Goal: Contribute content: Add original content to the website for others to see

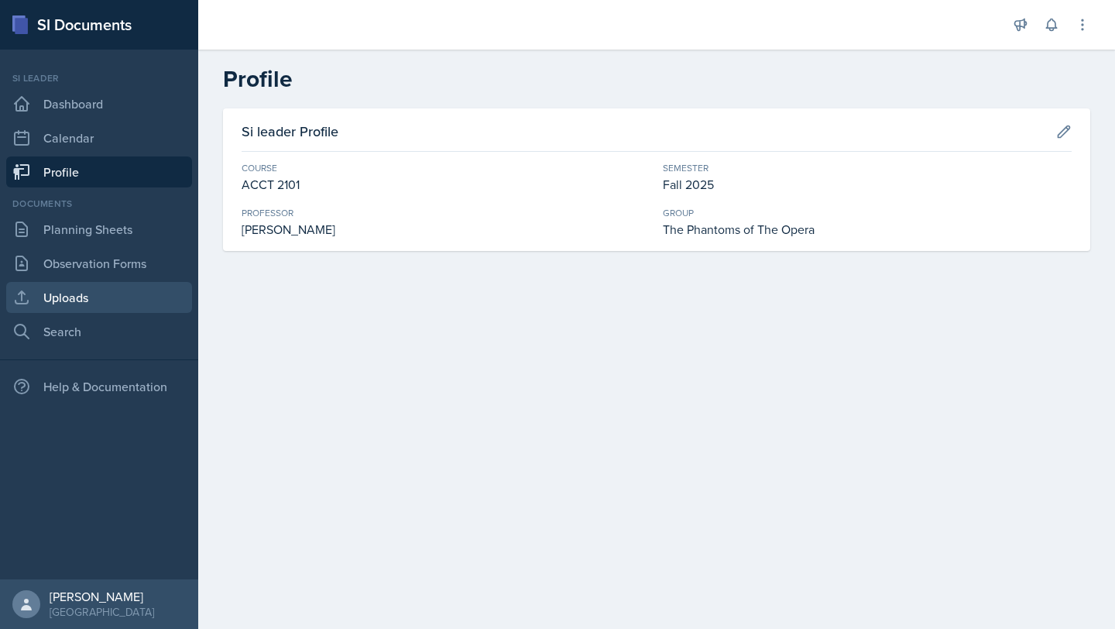
click at [88, 293] on link "Uploads" at bounding box center [99, 297] width 186 height 31
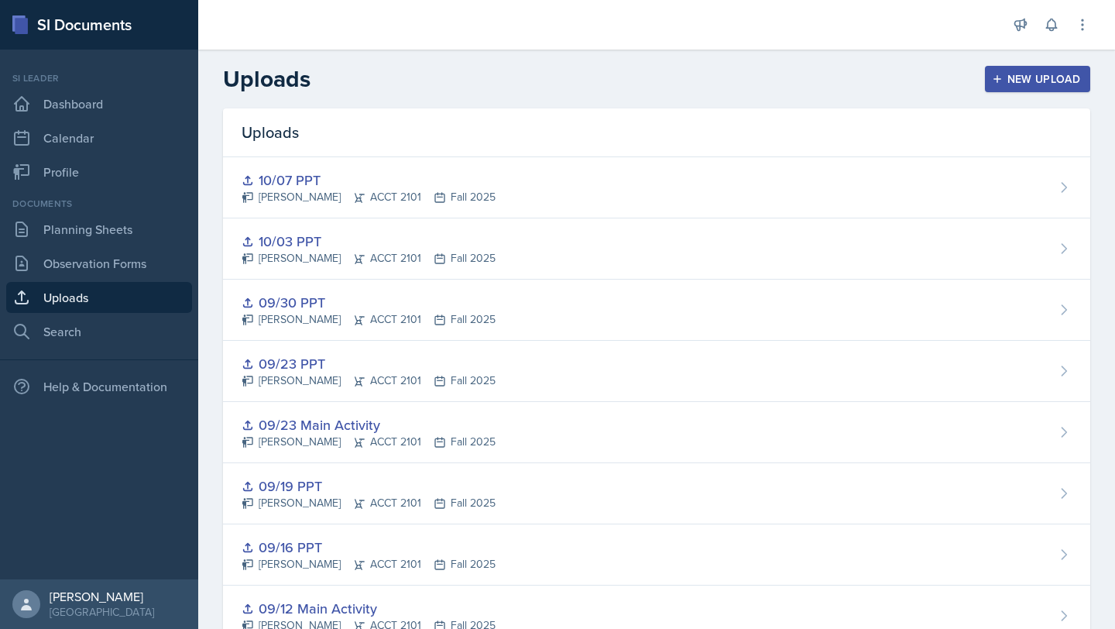
click at [997, 77] on icon "button" at bounding box center [997, 79] width 8 height 8
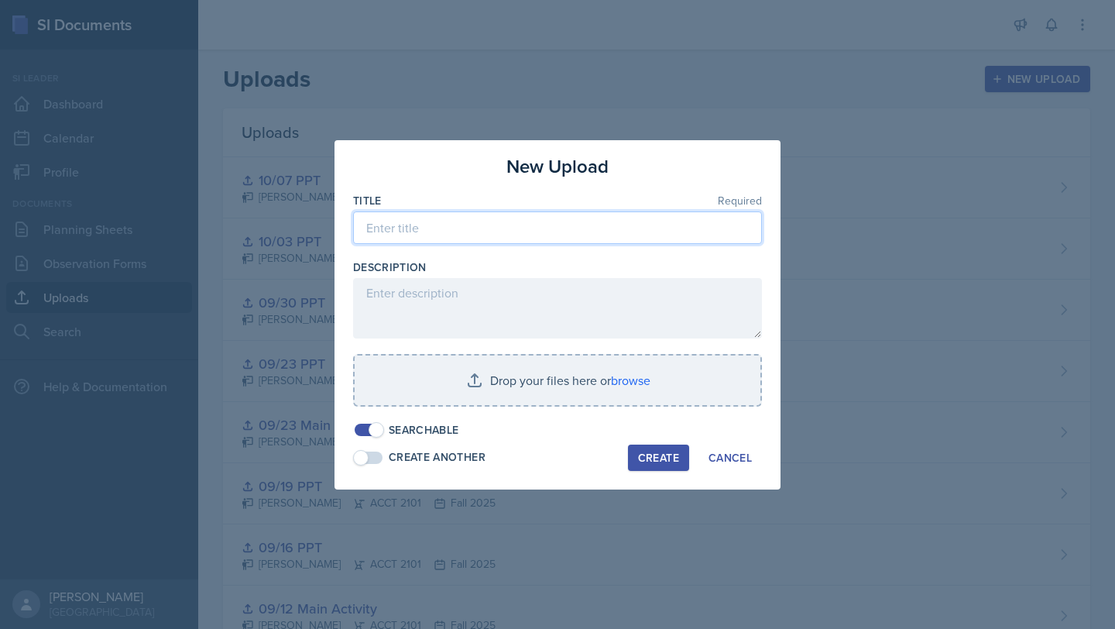
click at [527, 211] on input at bounding box center [557, 227] width 409 height 33
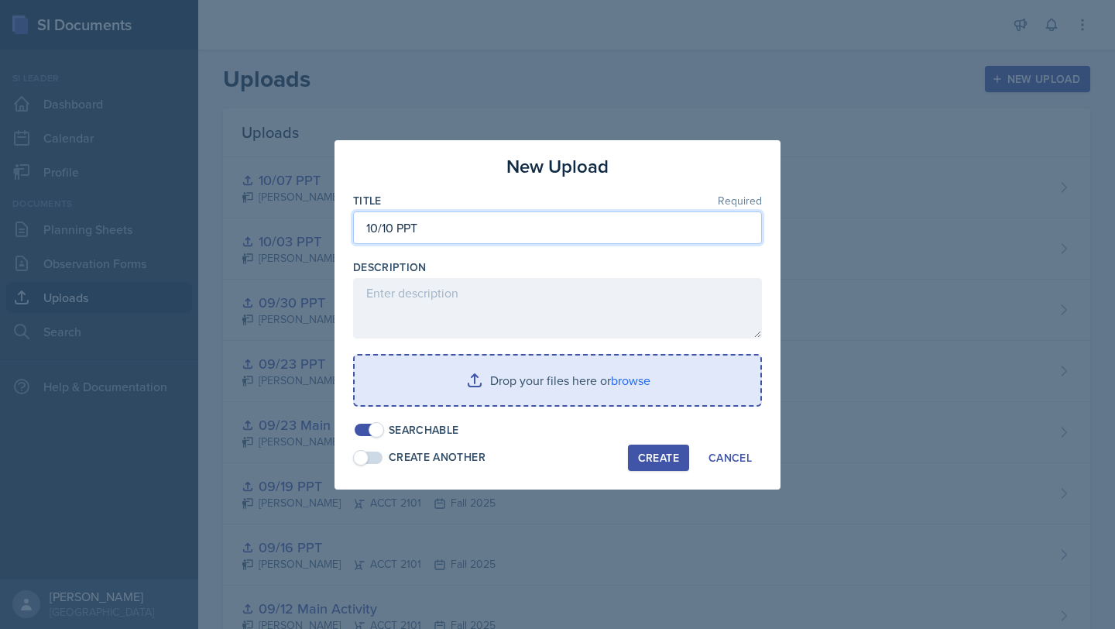
type input "10/10 PPT"
click at [631, 381] on input "file" at bounding box center [558, 380] width 406 height 50
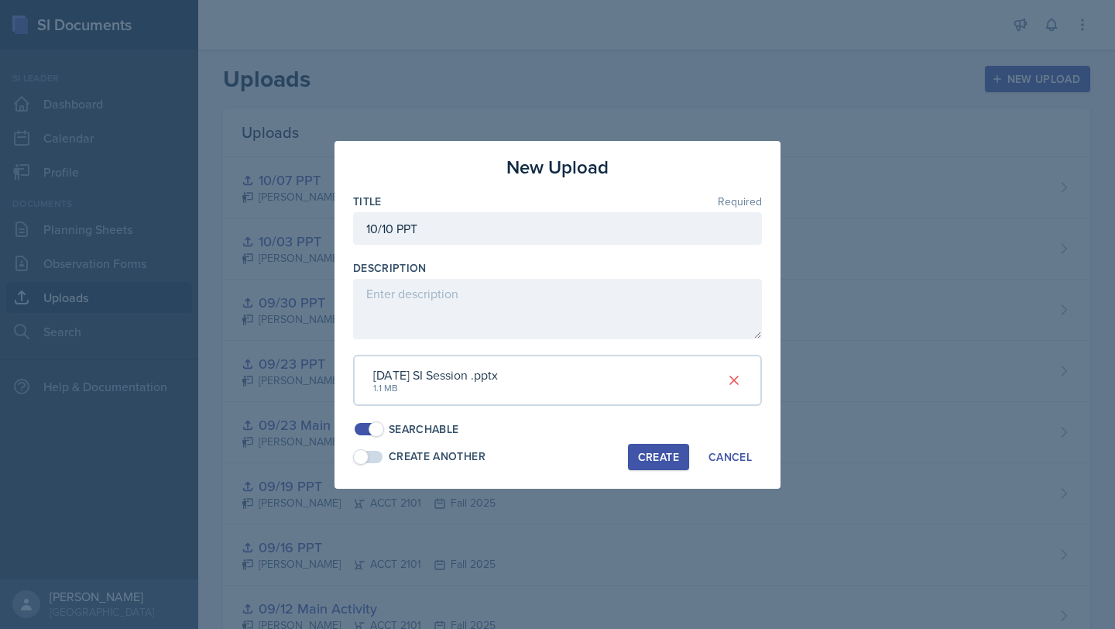
click at [650, 457] on div "Create" at bounding box center [658, 457] width 41 height 12
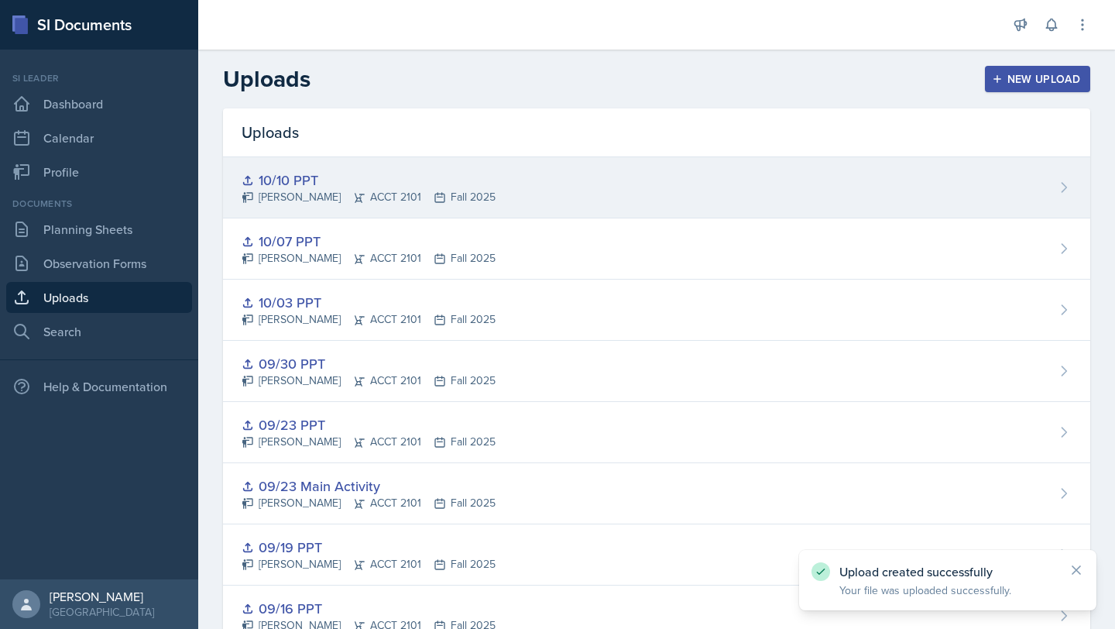
click at [446, 178] on div "10/10 PPT" at bounding box center [369, 180] width 254 height 21
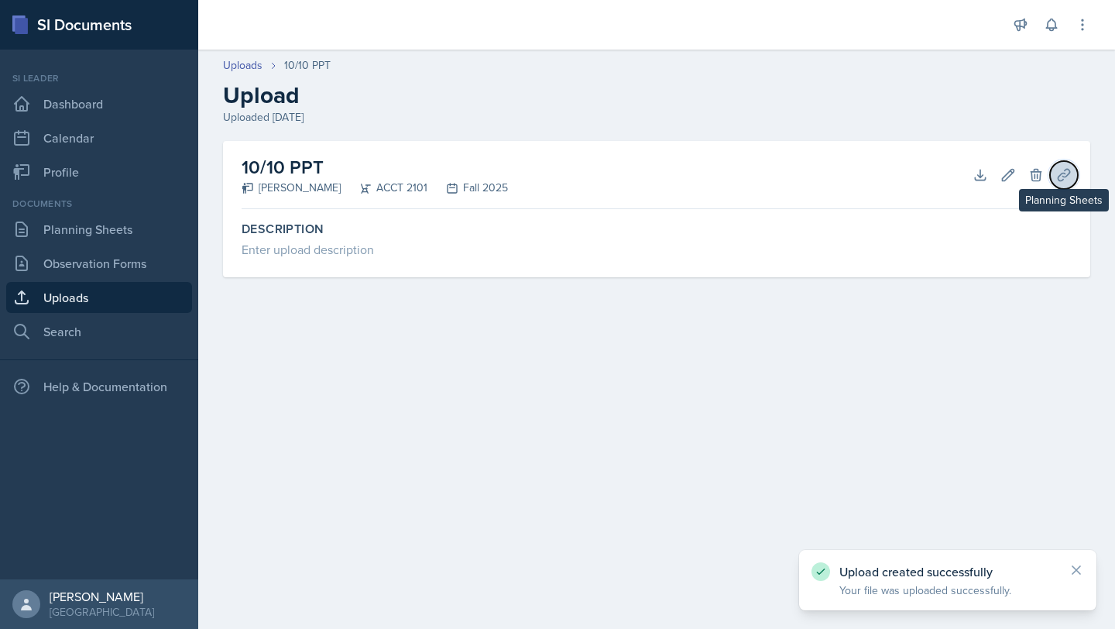
click at [1061, 175] on icon at bounding box center [1063, 174] width 15 height 15
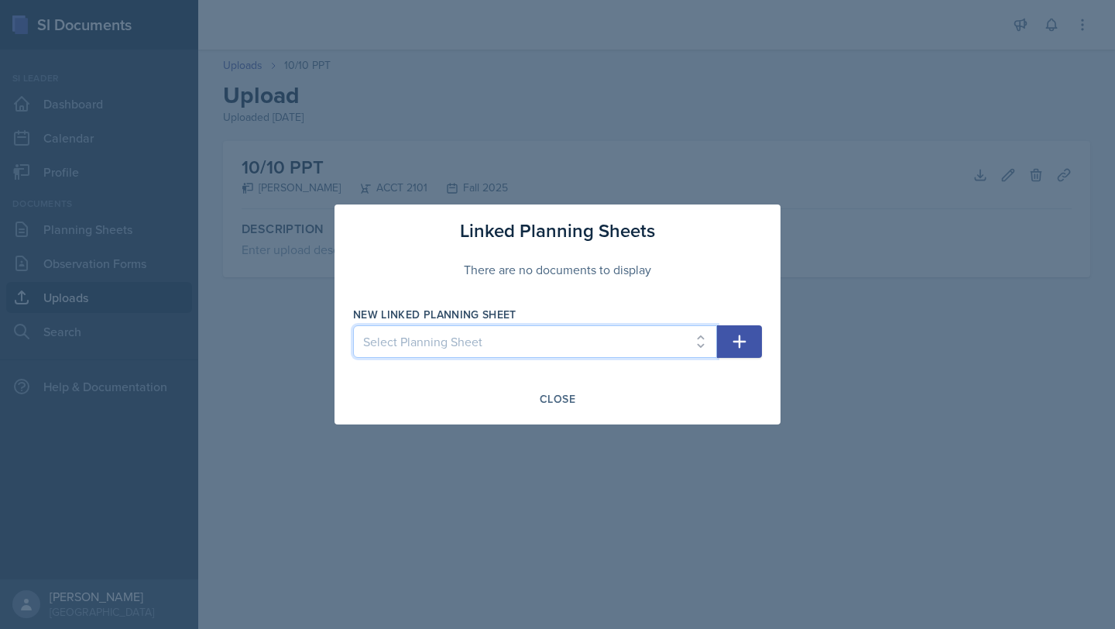
click at [575, 344] on select "Select Planning Sheet [DATE] [DATE] [DATE] [DATE] [DATE] [DATE] [DATE] [DATE] […" at bounding box center [535, 341] width 364 height 33
select select "e0d3bc2f-591d-4b84-af02-acc4d438c454"
click at [353, 325] on select "Select Planning Sheet [DATE] [DATE] [DATE] [DATE] [DATE] [DATE] [DATE] [DATE] […" at bounding box center [535, 341] width 364 height 33
click at [739, 341] on icon "button" at bounding box center [739, 341] width 13 height 13
select select
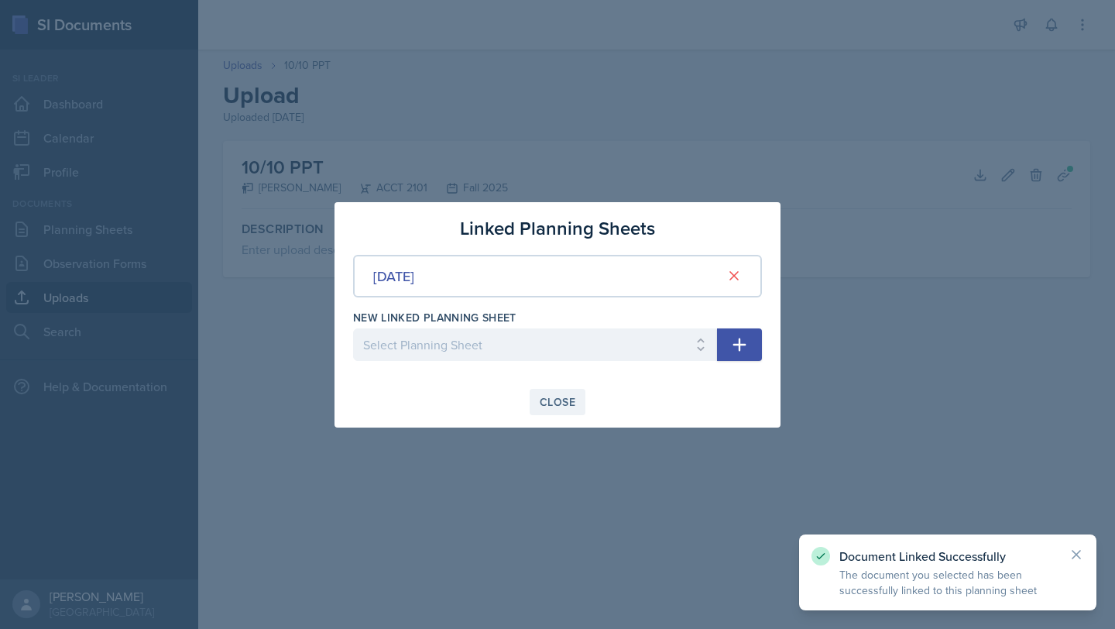
click at [560, 403] on div "Close" at bounding box center [558, 402] width 36 height 12
